Goal: Task Accomplishment & Management: Use online tool/utility

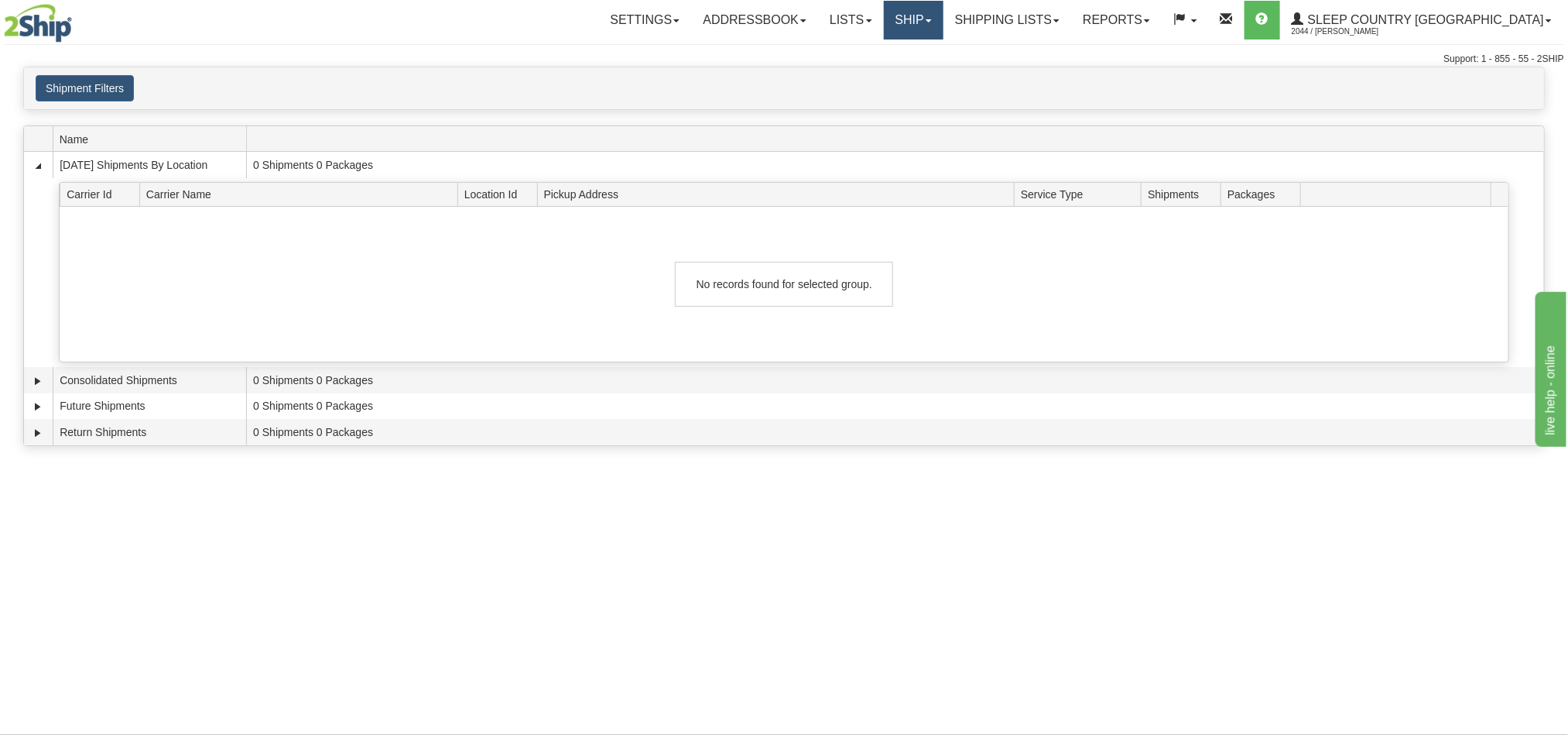
click at [943, 19] on link "Ship" at bounding box center [914, 20] width 59 height 38
click at [928, 79] on span "OnHold / Order Queue" at bounding box center [873, 74] width 109 height 12
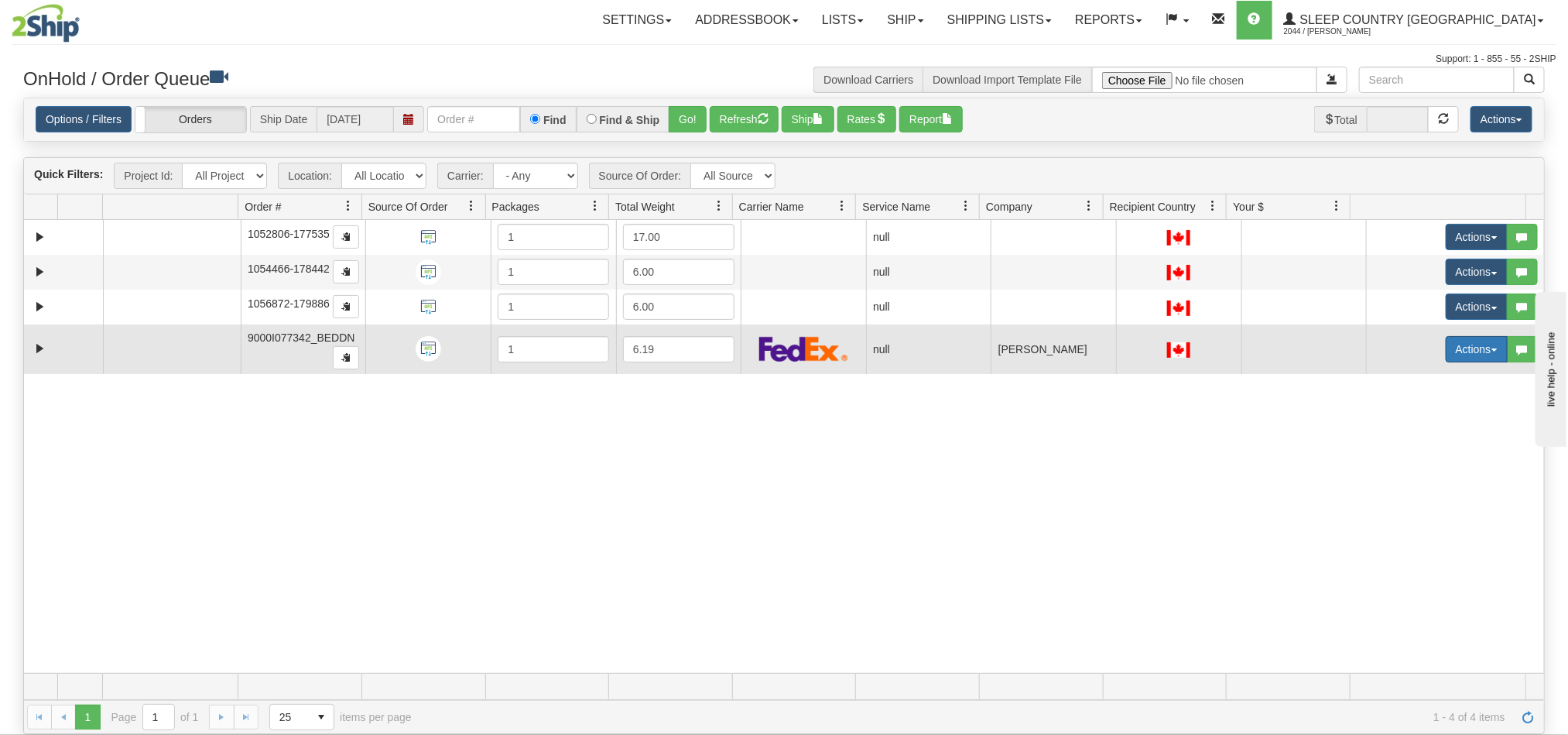
click at [1461, 363] on button "Actions" at bounding box center [1476, 350] width 62 height 26
click at [1391, 381] on span "Open" at bounding box center [1407, 378] width 38 height 12
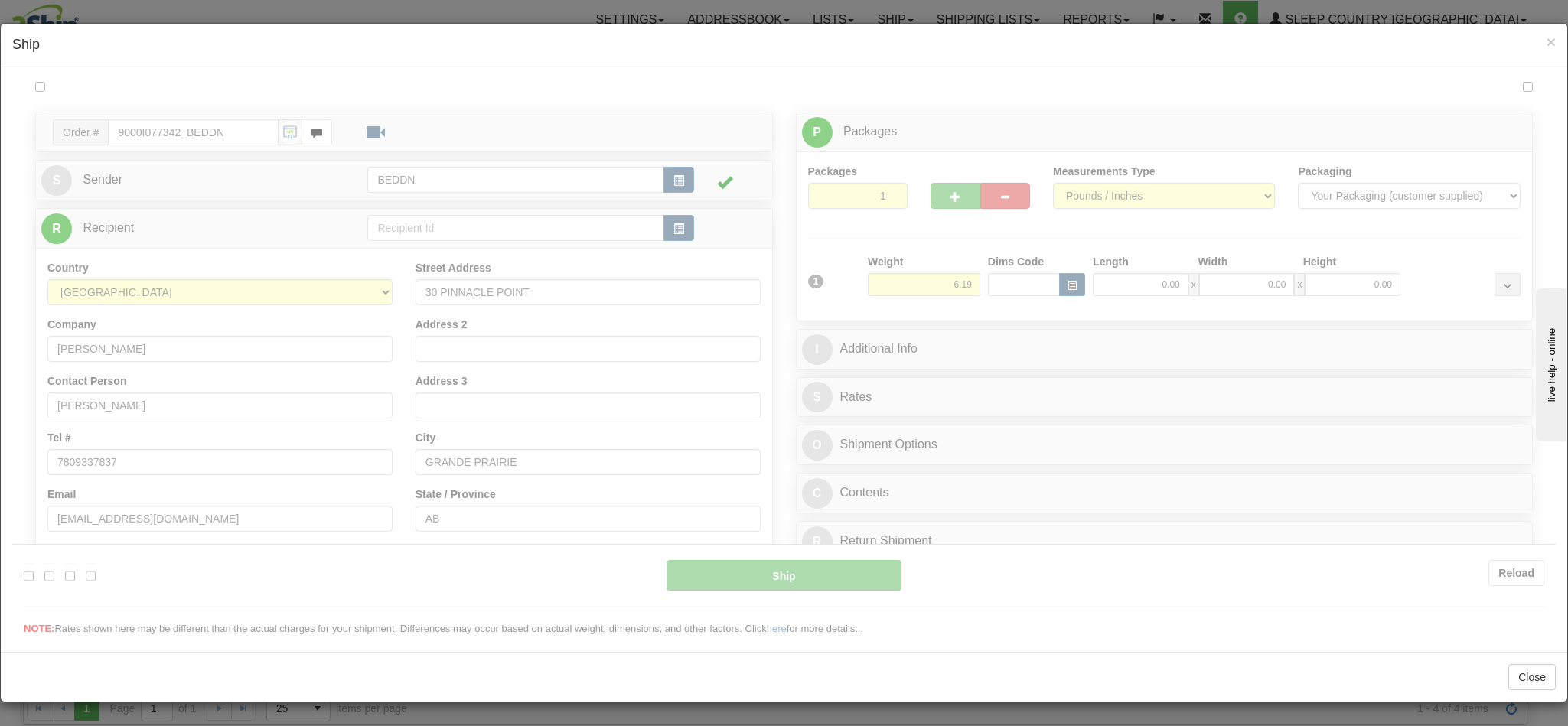
type input "11:19"
type input "16:00"
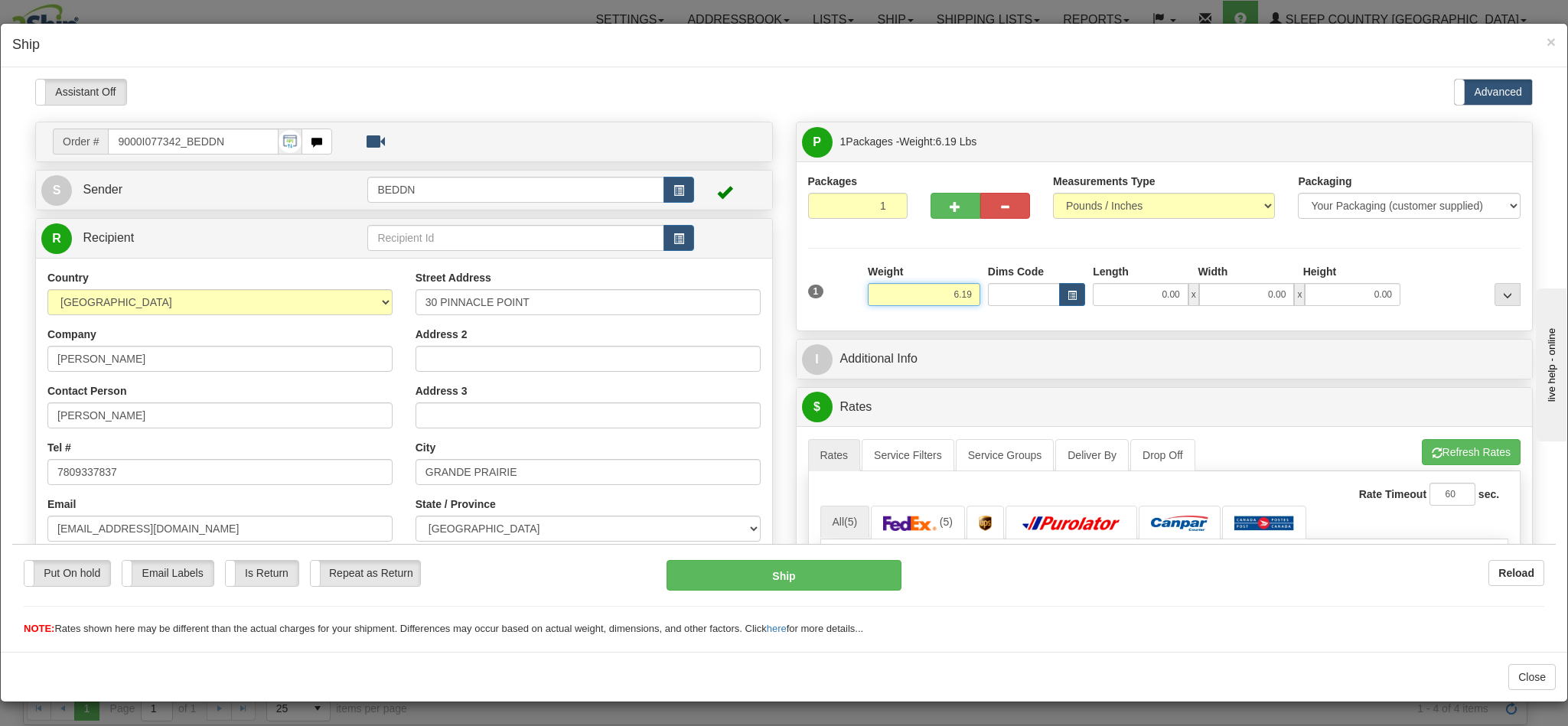
drag, startPoint x: 910, startPoint y: 286, endPoint x: 1011, endPoint y: 309, distance: 103.6
click at [1011, 308] on div "1 Weight 6.19 Dims Code 0.00" at bounding box center [1164, 290] width 721 height 54
type input "3.00"
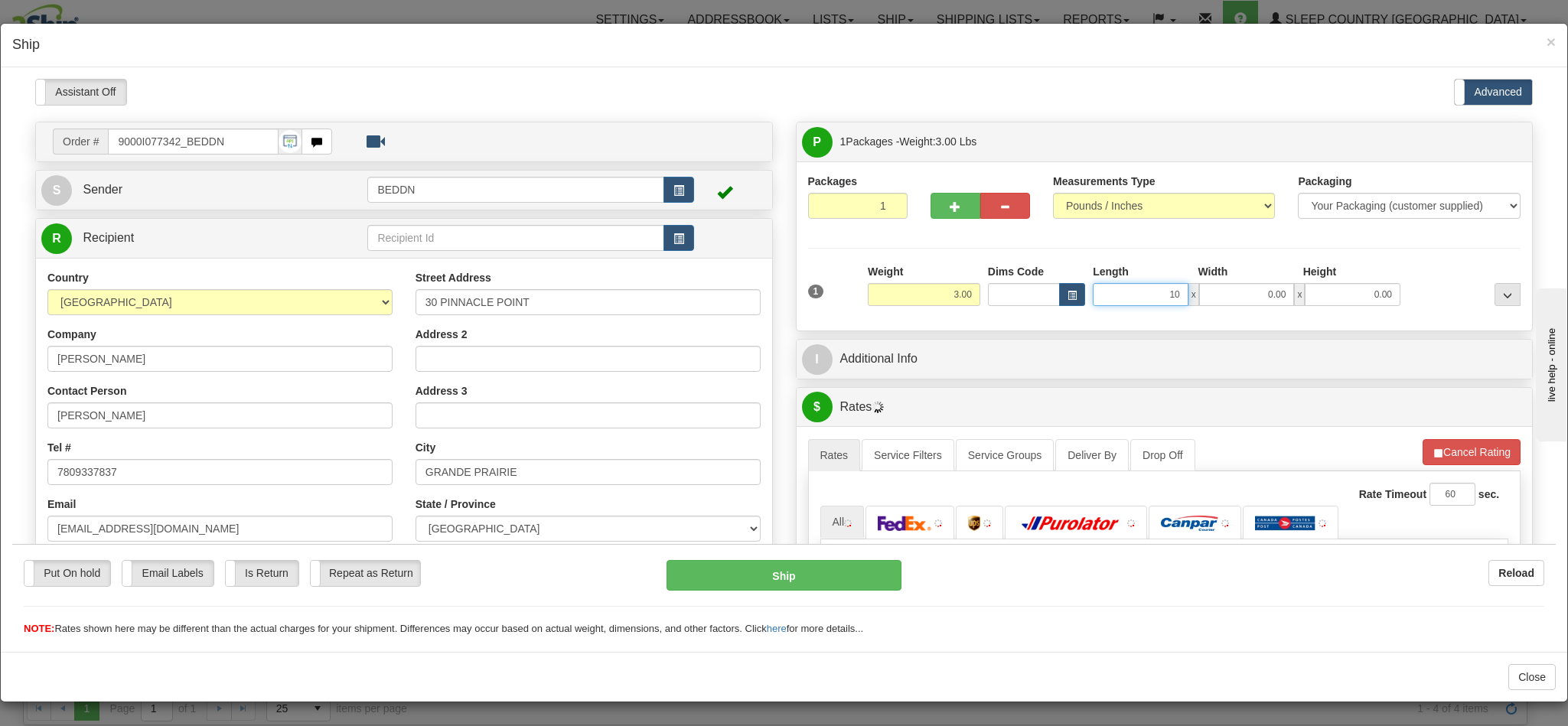
type input "10"
type input "1"
type input "10.00"
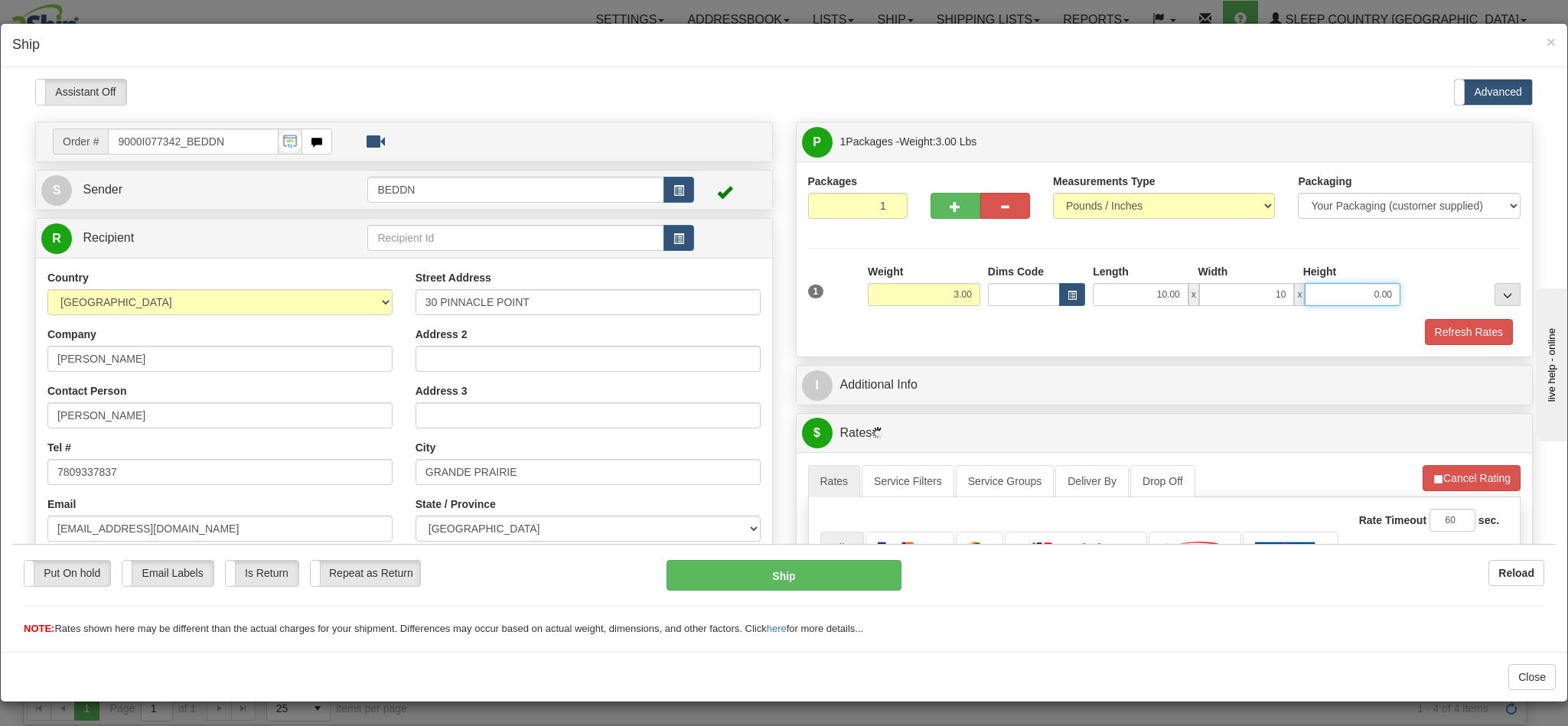
type input "10.00"
type input "20.00"
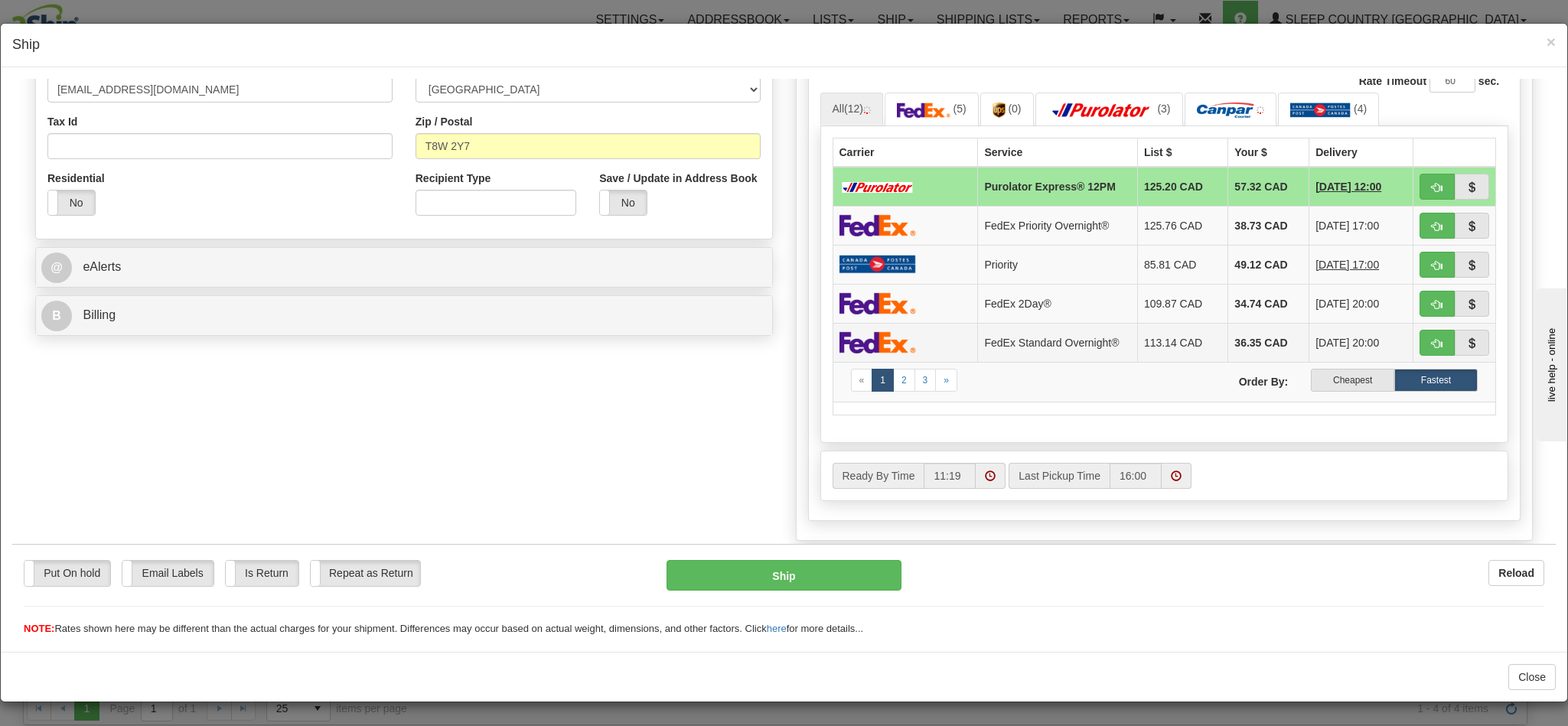
scroll to position [459, 0]
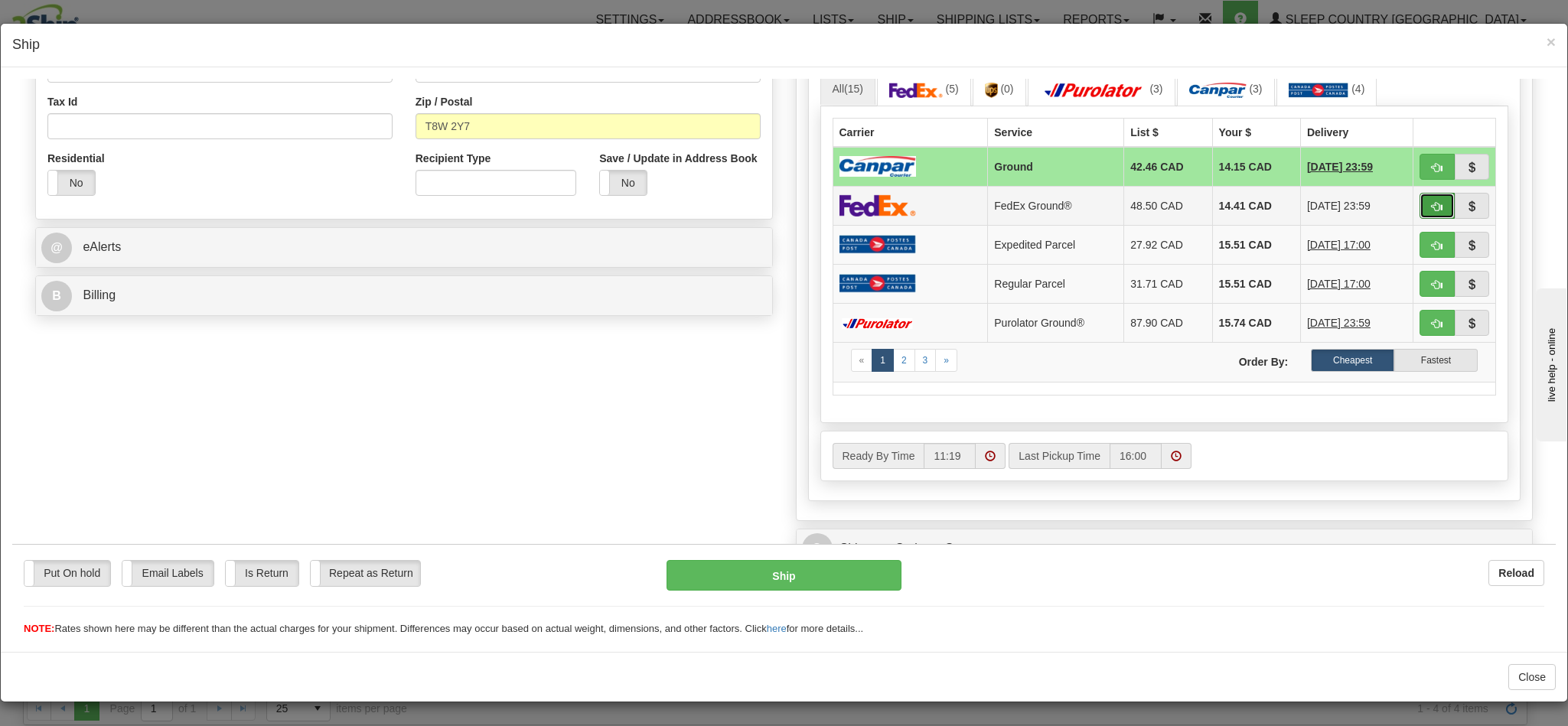
click at [1432, 211] on span "button" at bounding box center [1437, 206] width 10 height 10
type input "92"
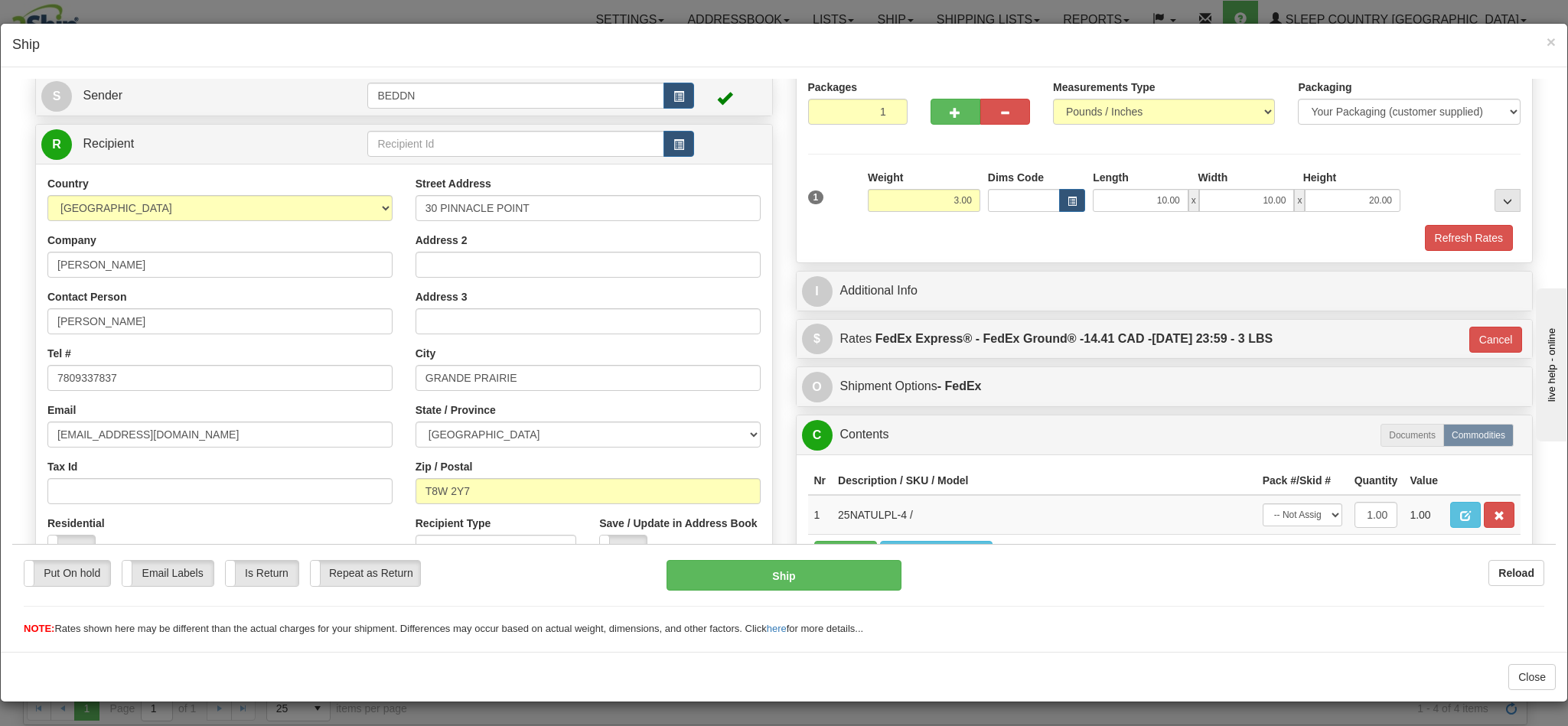
scroll to position [244, 0]
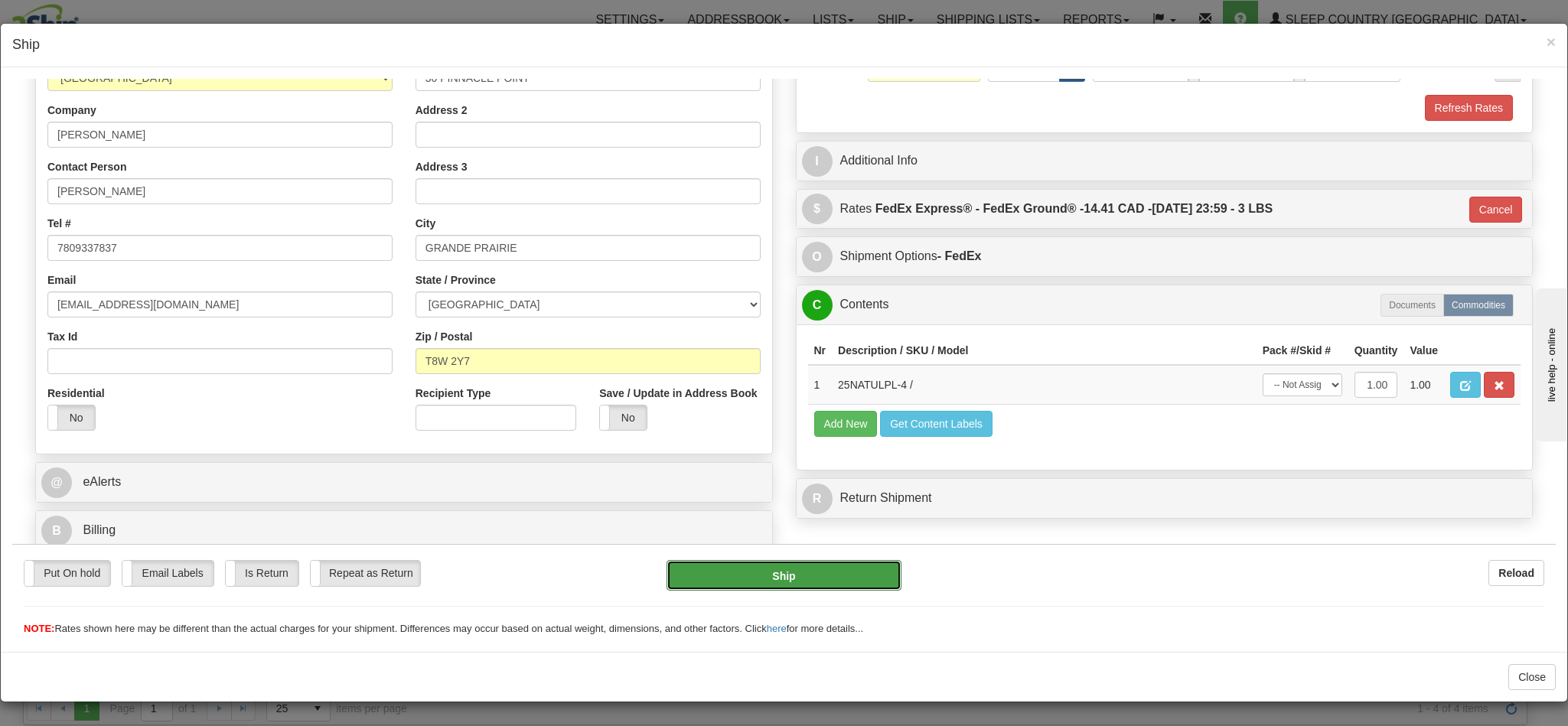
click at [804, 580] on button "Ship" at bounding box center [783, 574] width 234 height 30
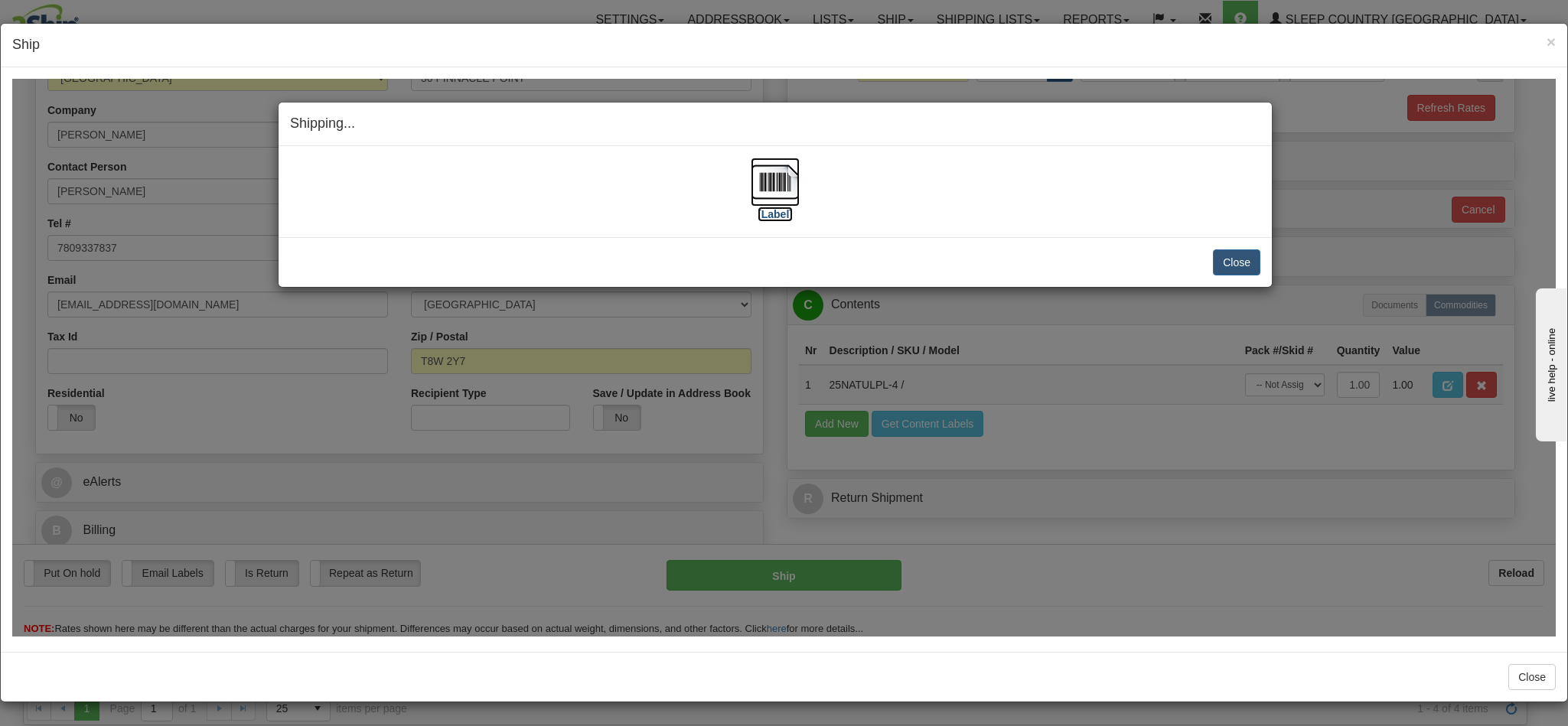
click at [750, 185] on img at bounding box center [775, 181] width 49 height 49
click at [1236, 258] on button "Close" at bounding box center [1236, 262] width 47 height 26
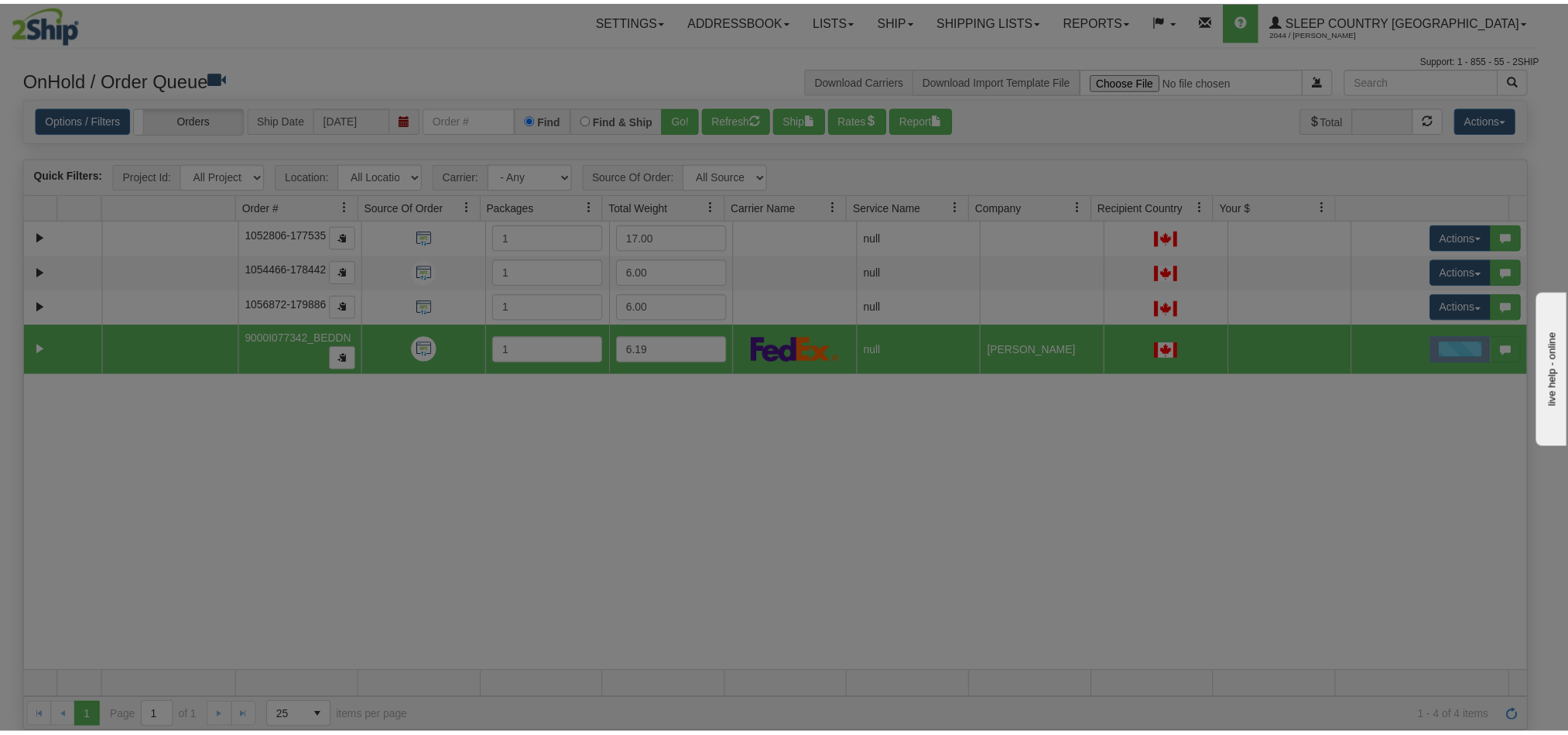
scroll to position [0, 0]
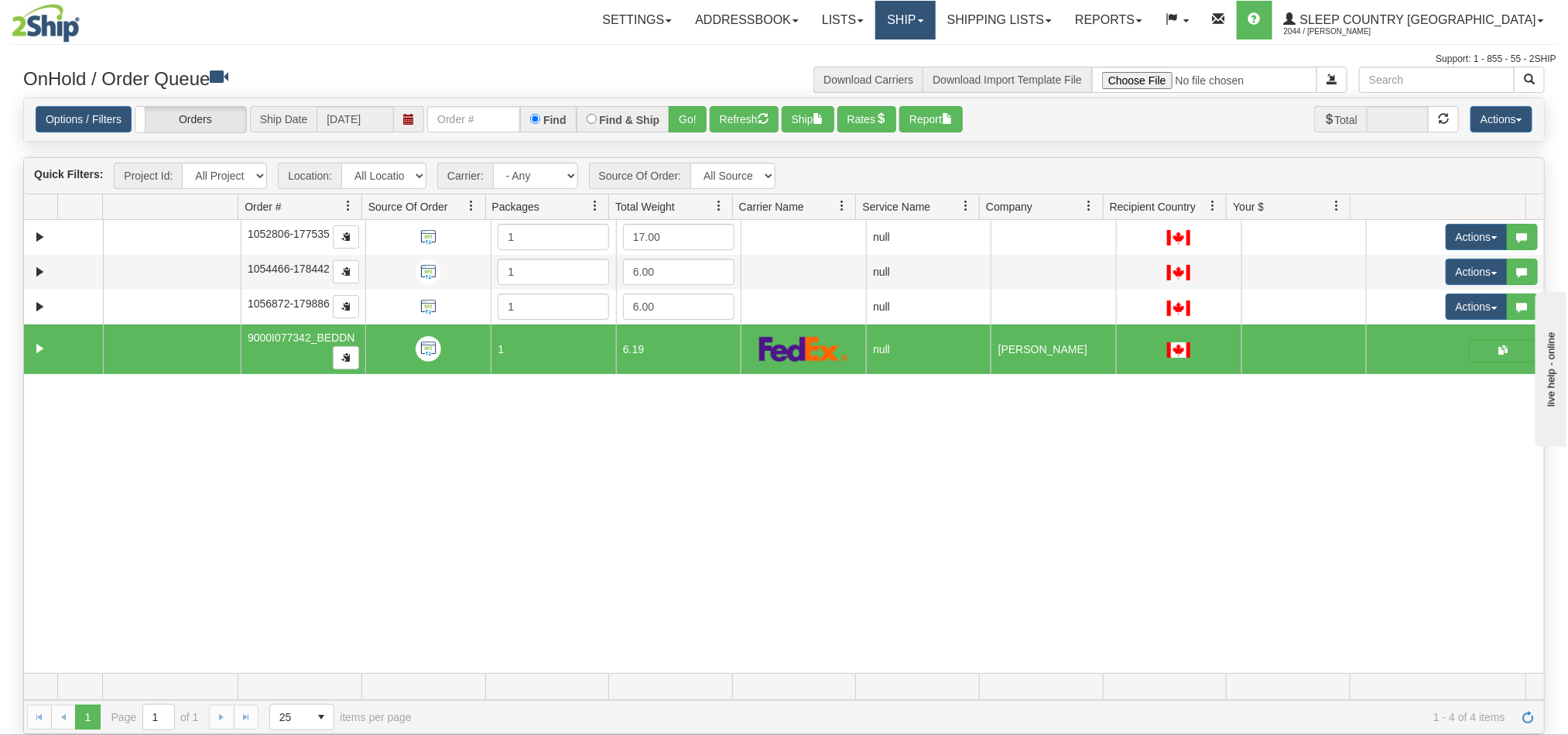
click at [935, 18] on link "Ship" at bounding box center [905, 20] width 59 height 38
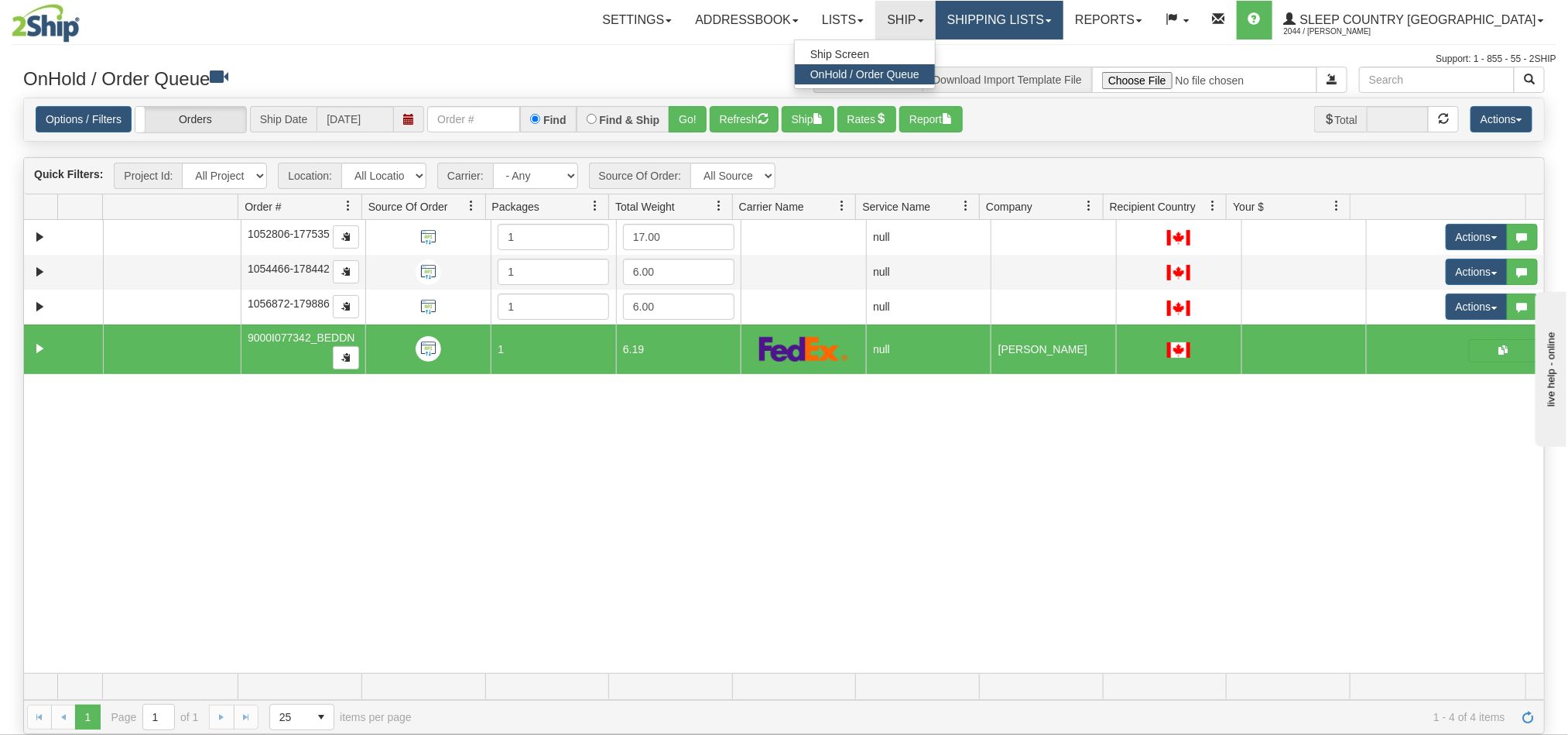
click at [1063, 17] on link "Shipping lists" at bounding box center [999, 20] width 128 height 38
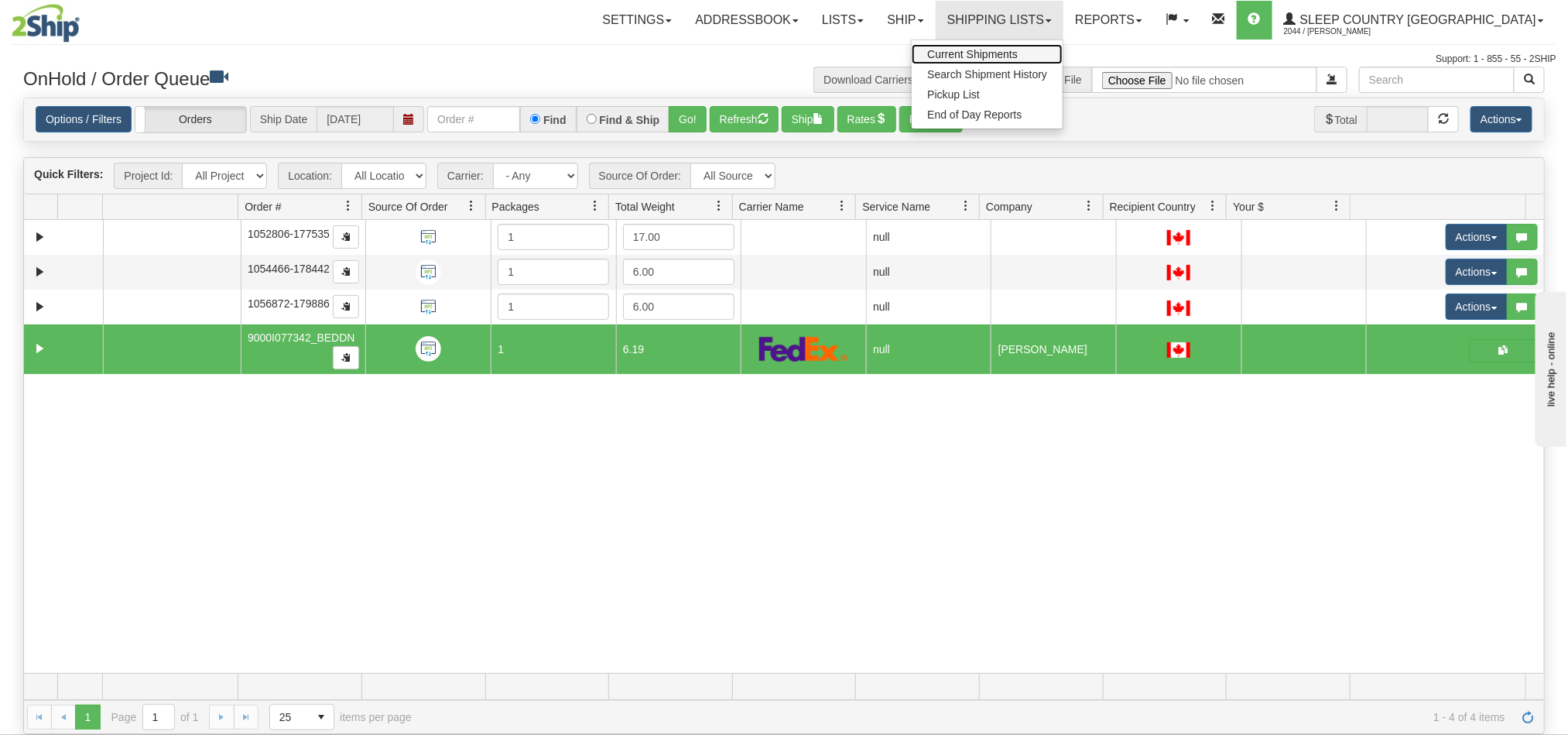
click at [1018, 56] on span "Current Shipments" at bounding box center [973, 54] width 91 height 12
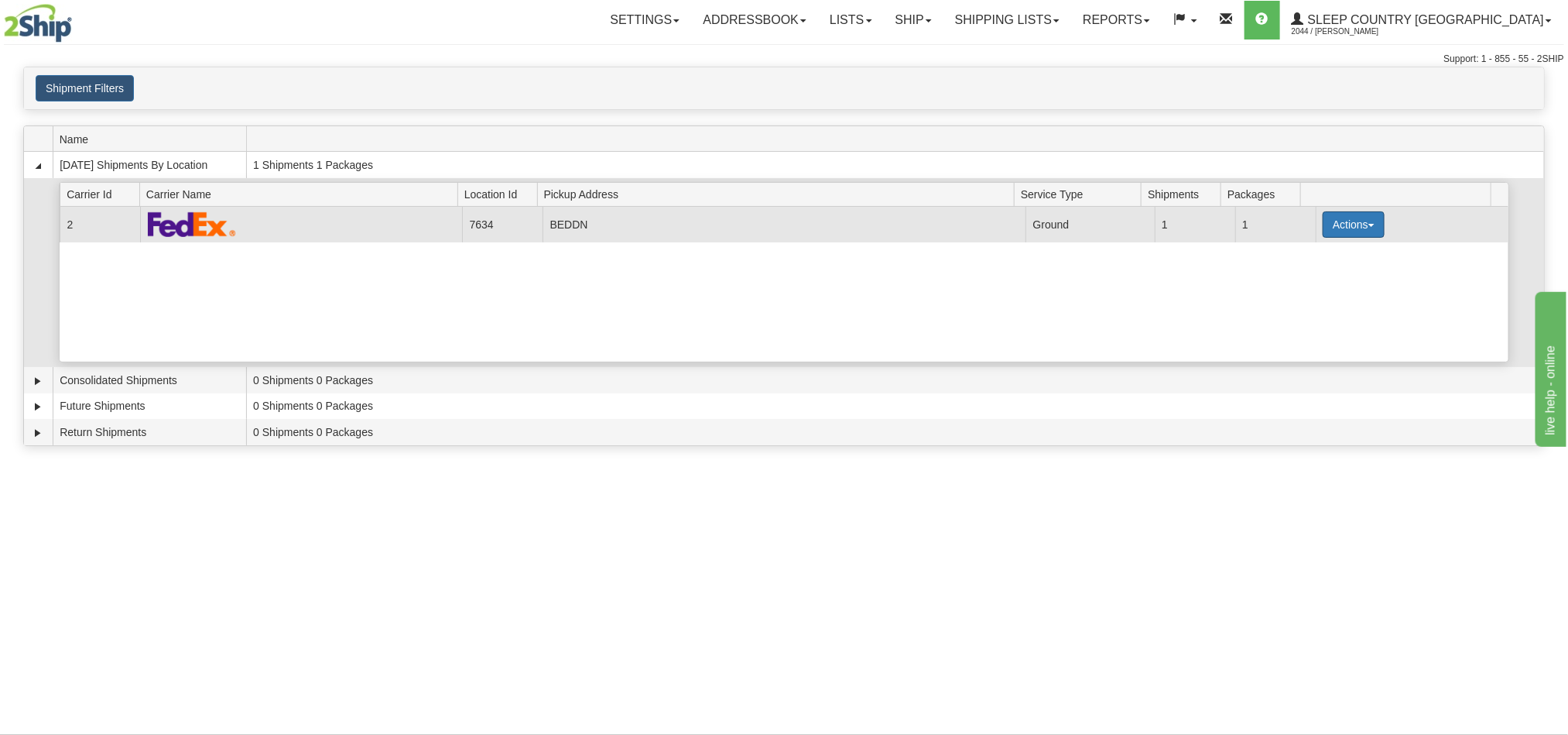
click at [1331, 238] on button "Actions" at bounding box center [1353, 225] width 62 height 26
click at [1322, 264] on link "Details" at bounding box center [1323, 253] width 124 height 20
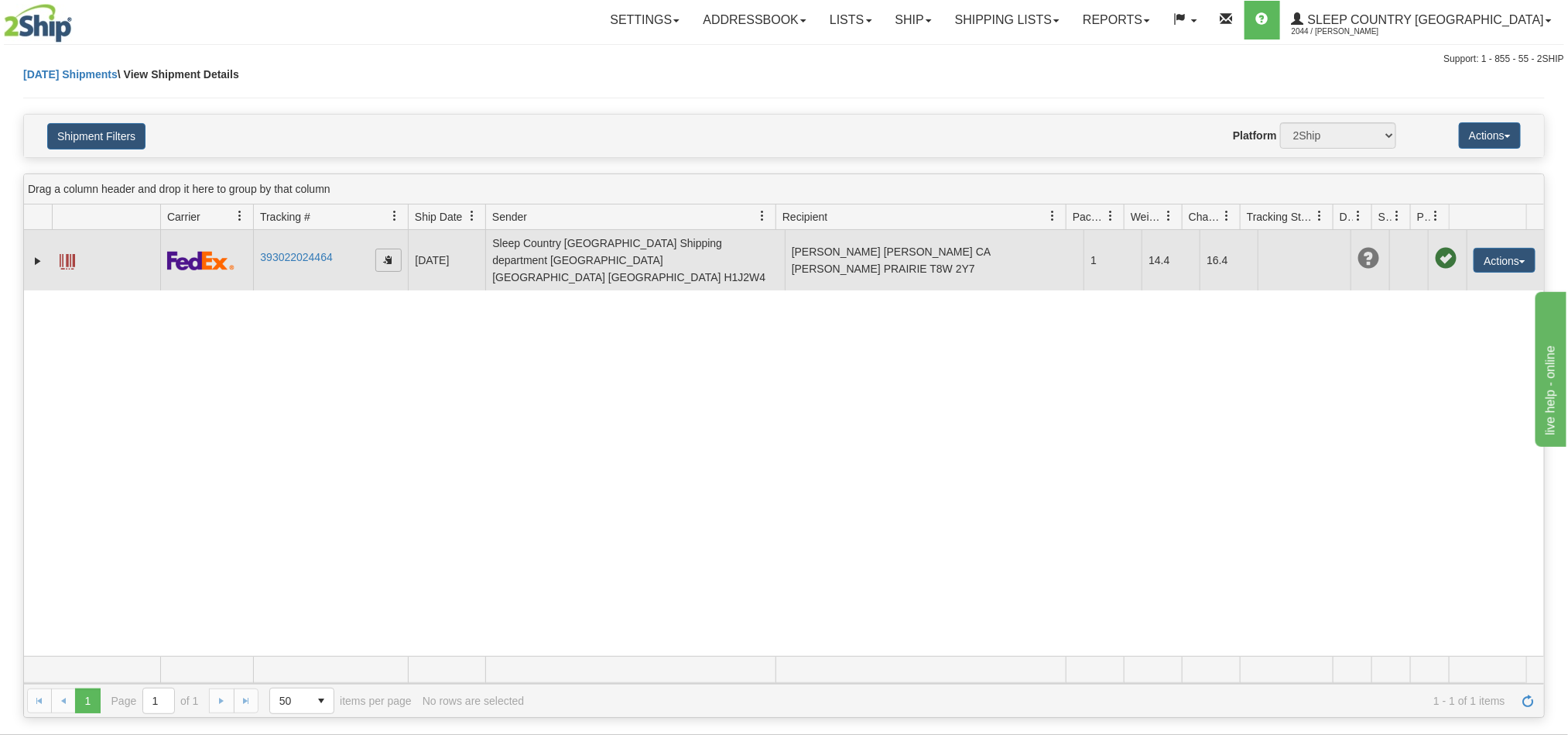
click at [390, 255] on span "button" at bounding box center [388, 260] width 10 height 10
